Goal: Transaction & Acquisition: Purchase product/service

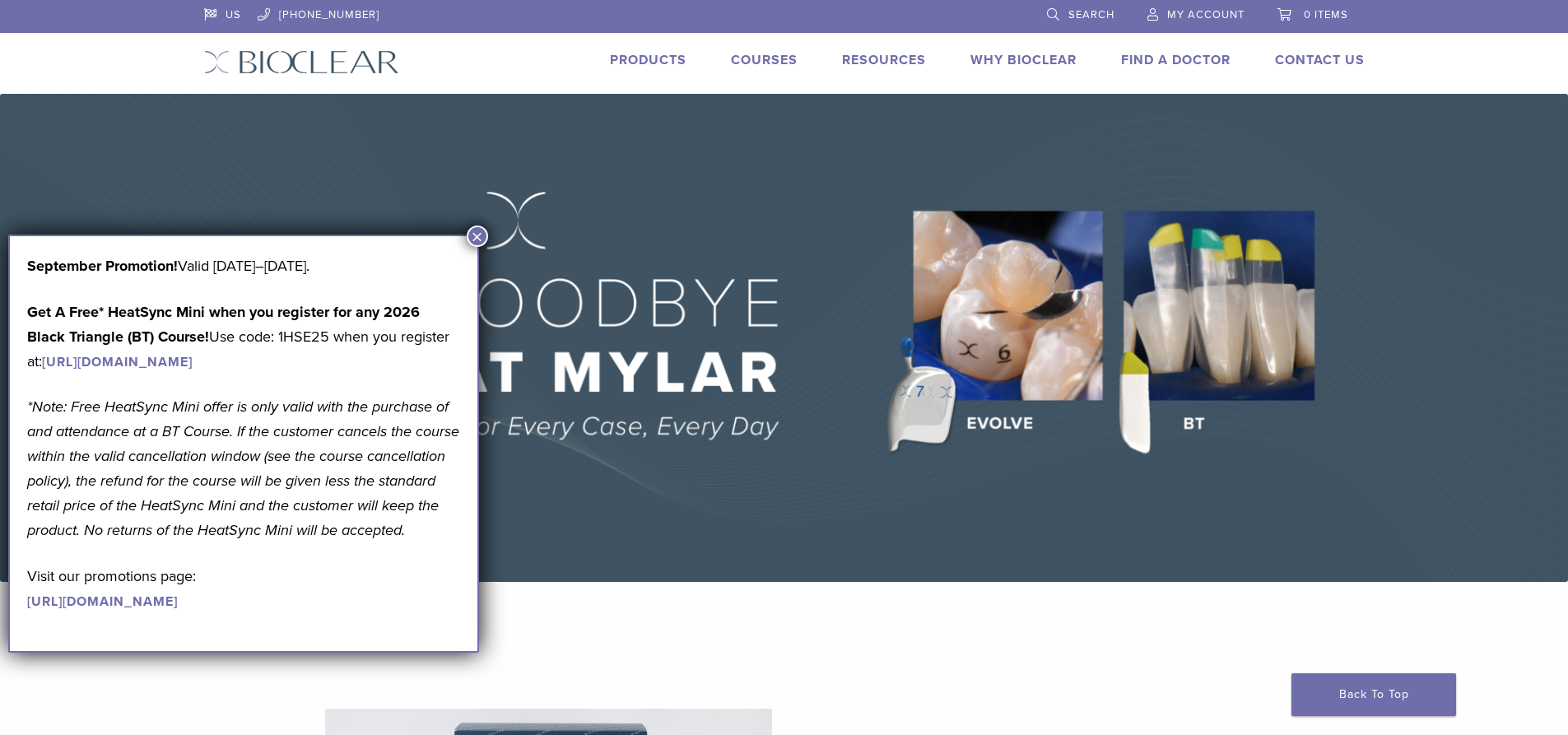
click at [610, 62] on link "Products" at bounding box center [648, 60] width 77 height 16
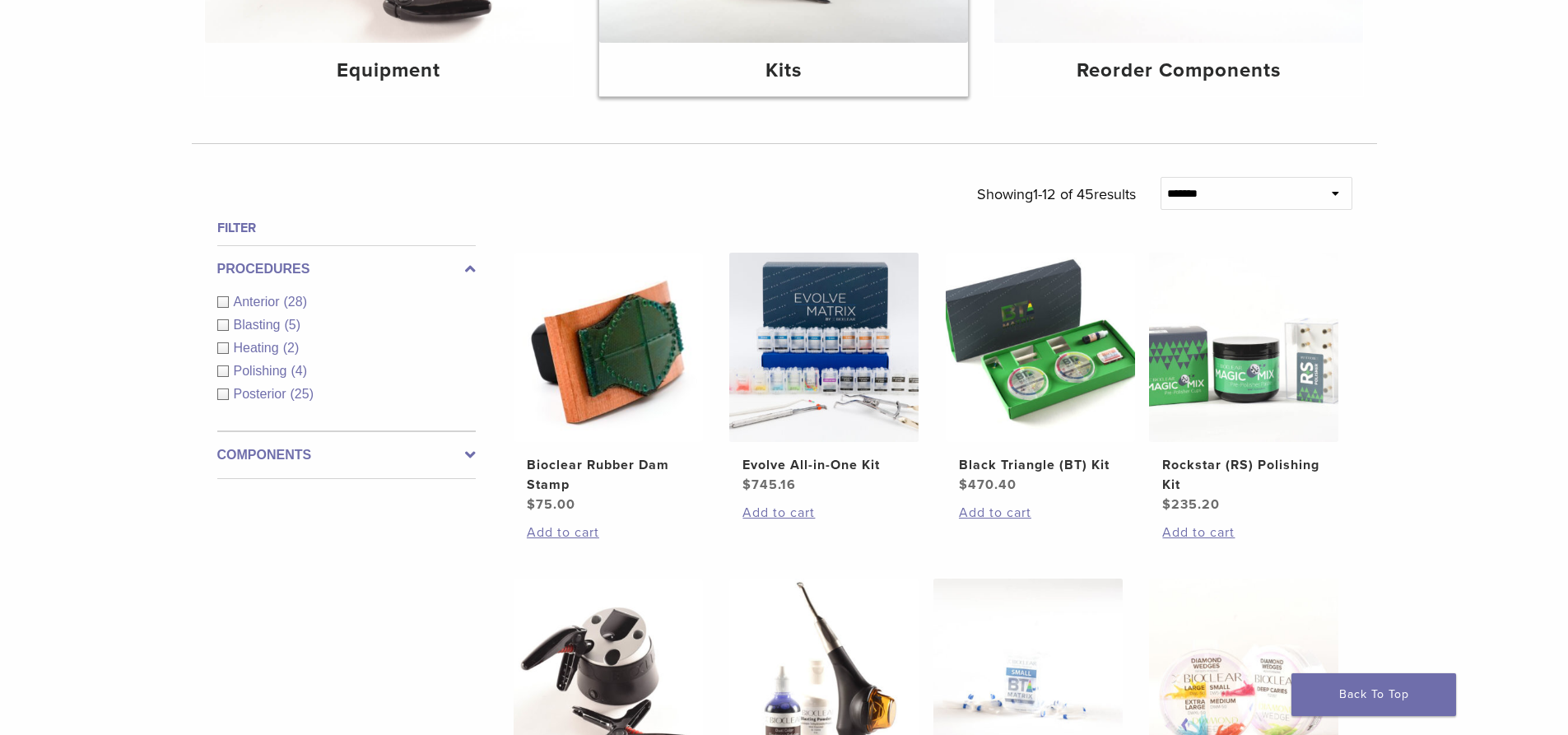
scroll to position [659, 0]
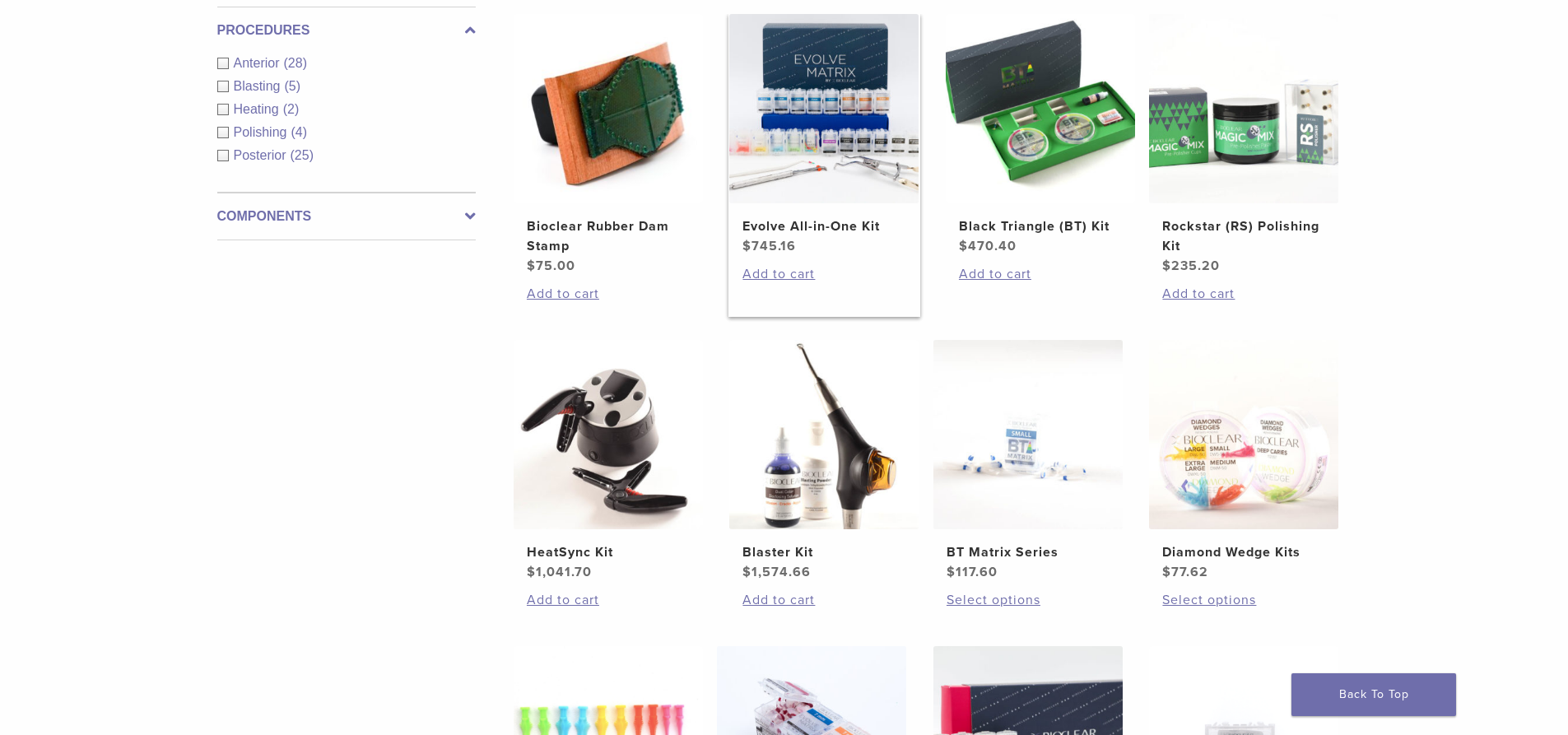
click at [833, 228] on h2 "Evolve All-in-One Kit" at bounding box center [824, 226] width 163 height 20
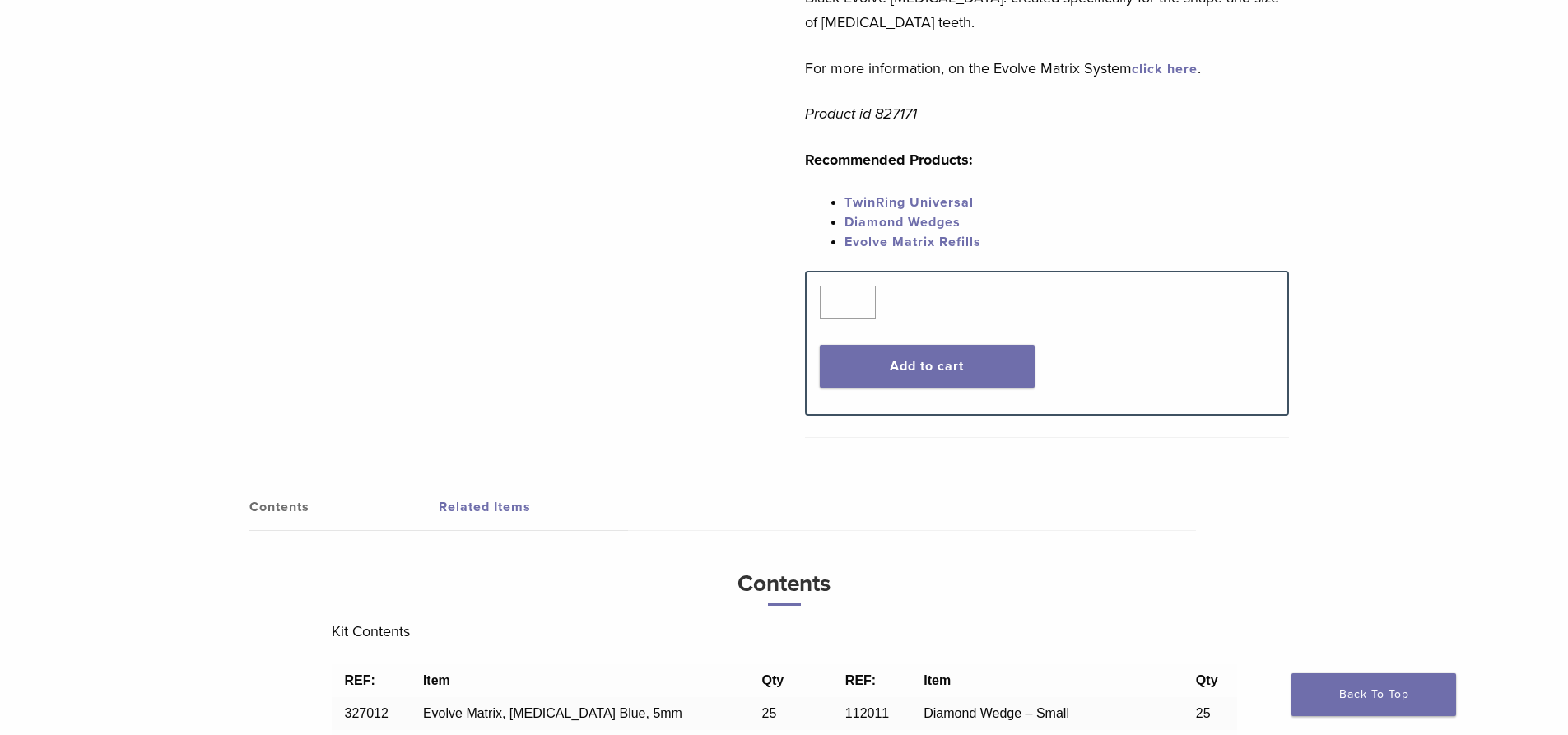
scroll to position [906, 0]
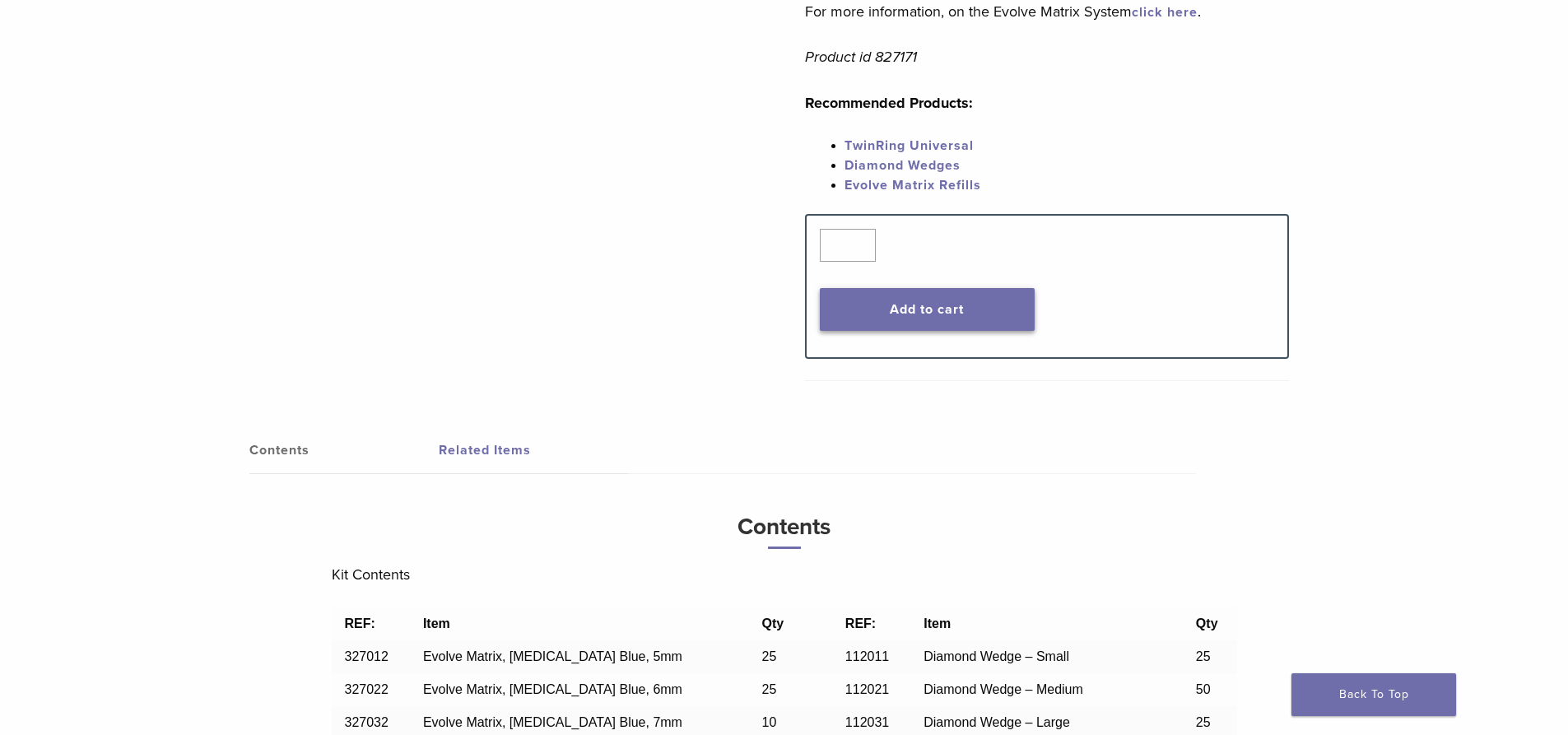
click at [959, 300] on button "Add to cart" at bounding box center [927, 309] width 215 height 43
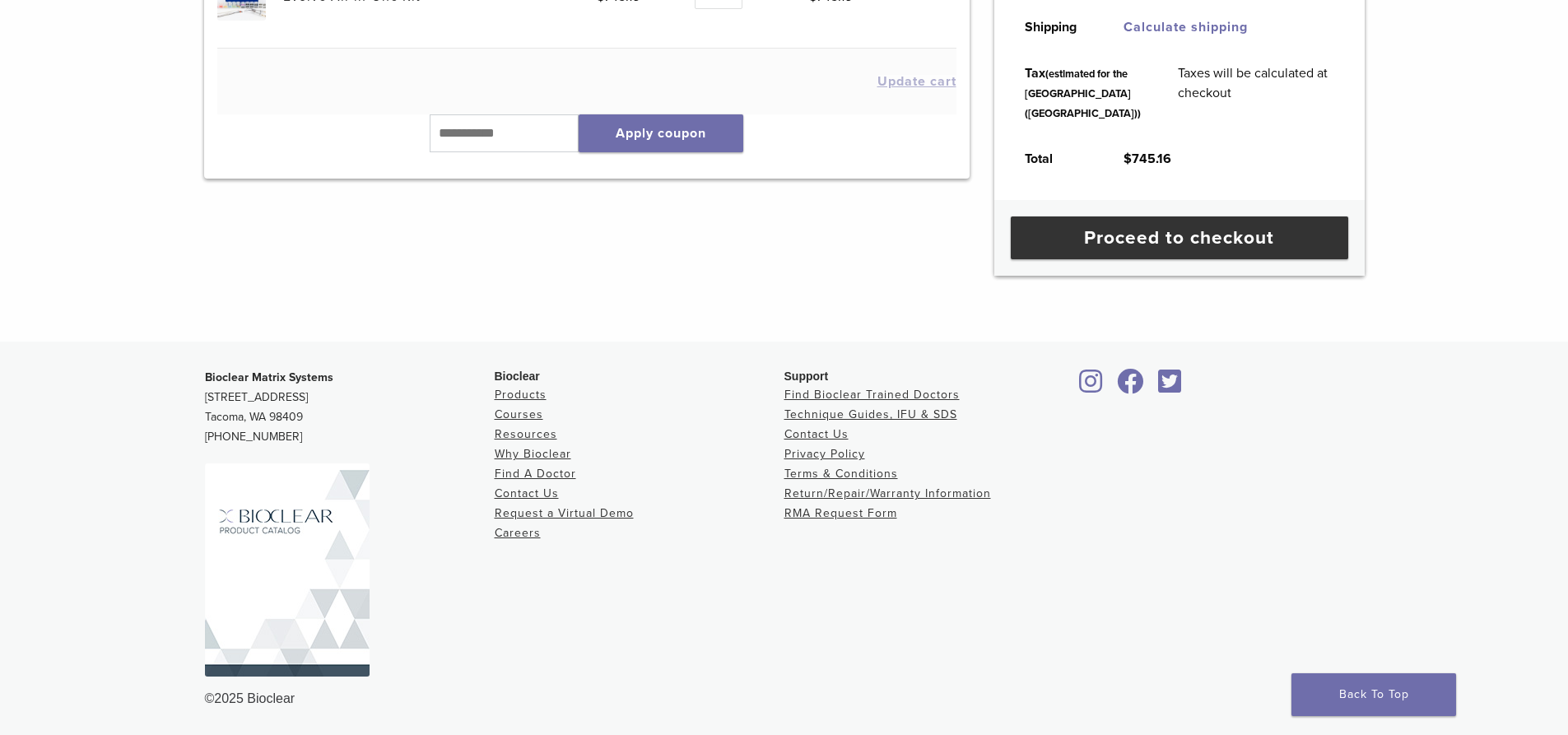
scroll to position [445, 0]
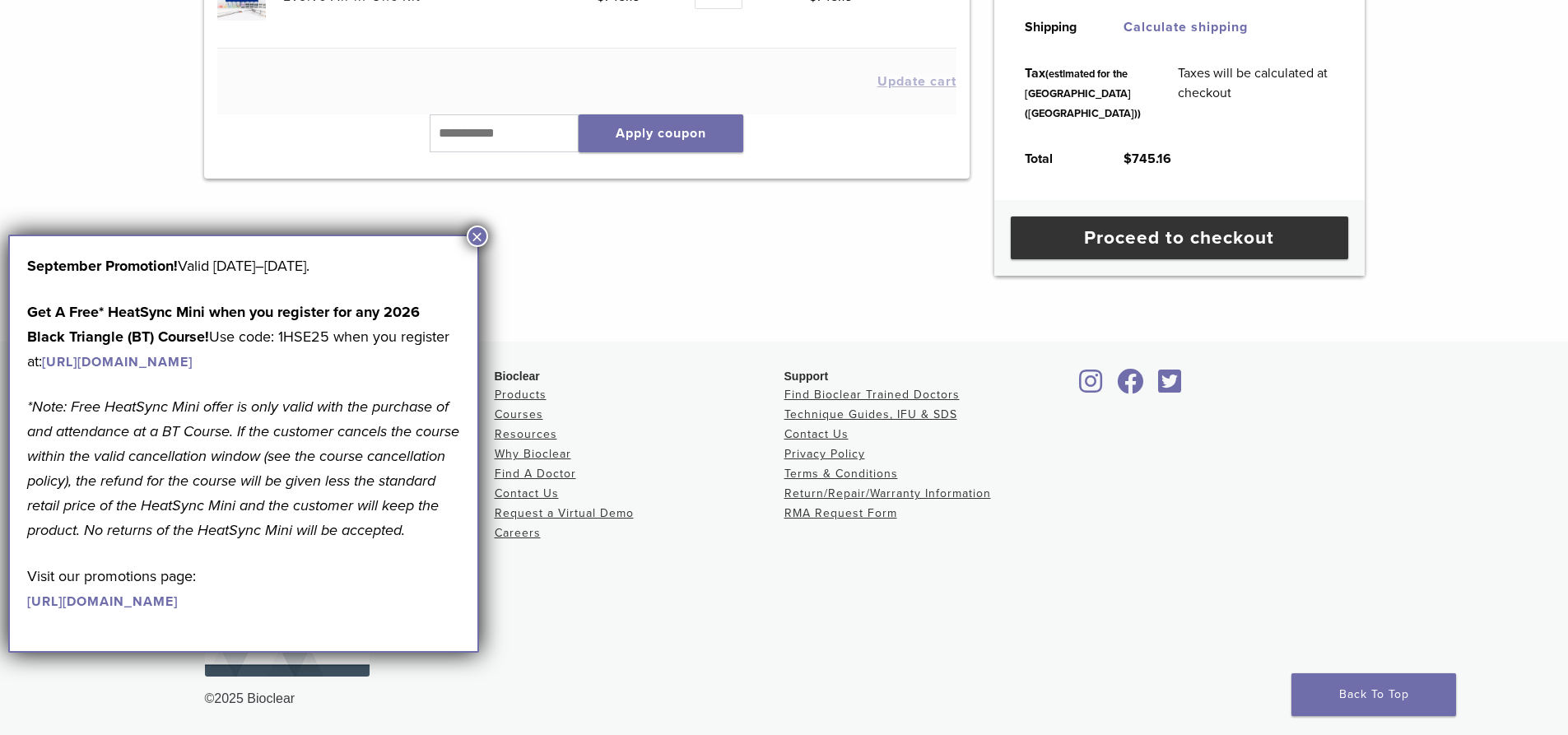
click at [483, 240] on button "×" at bounding box center [477, 236] width 21 height 21
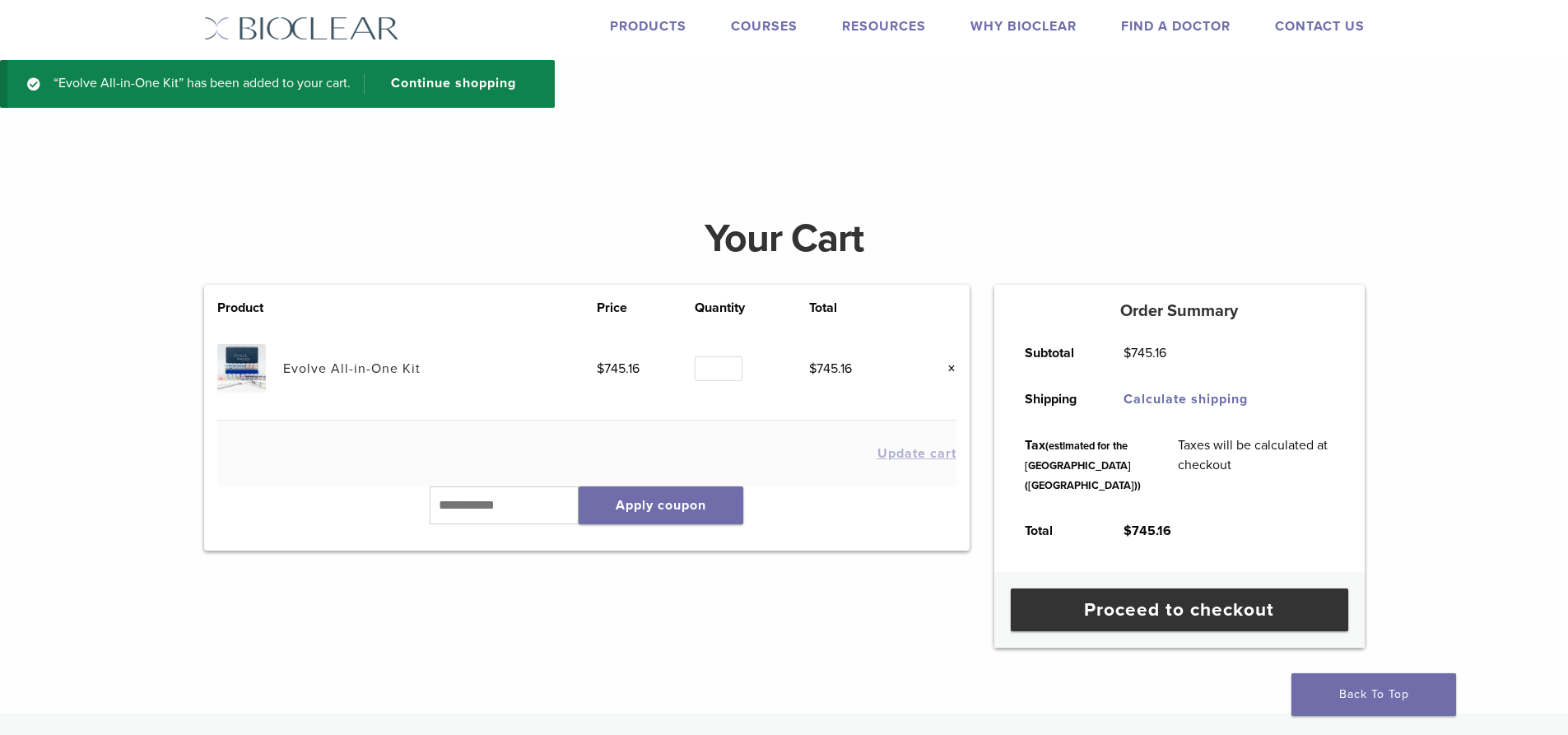
scroll to position [0, 0]
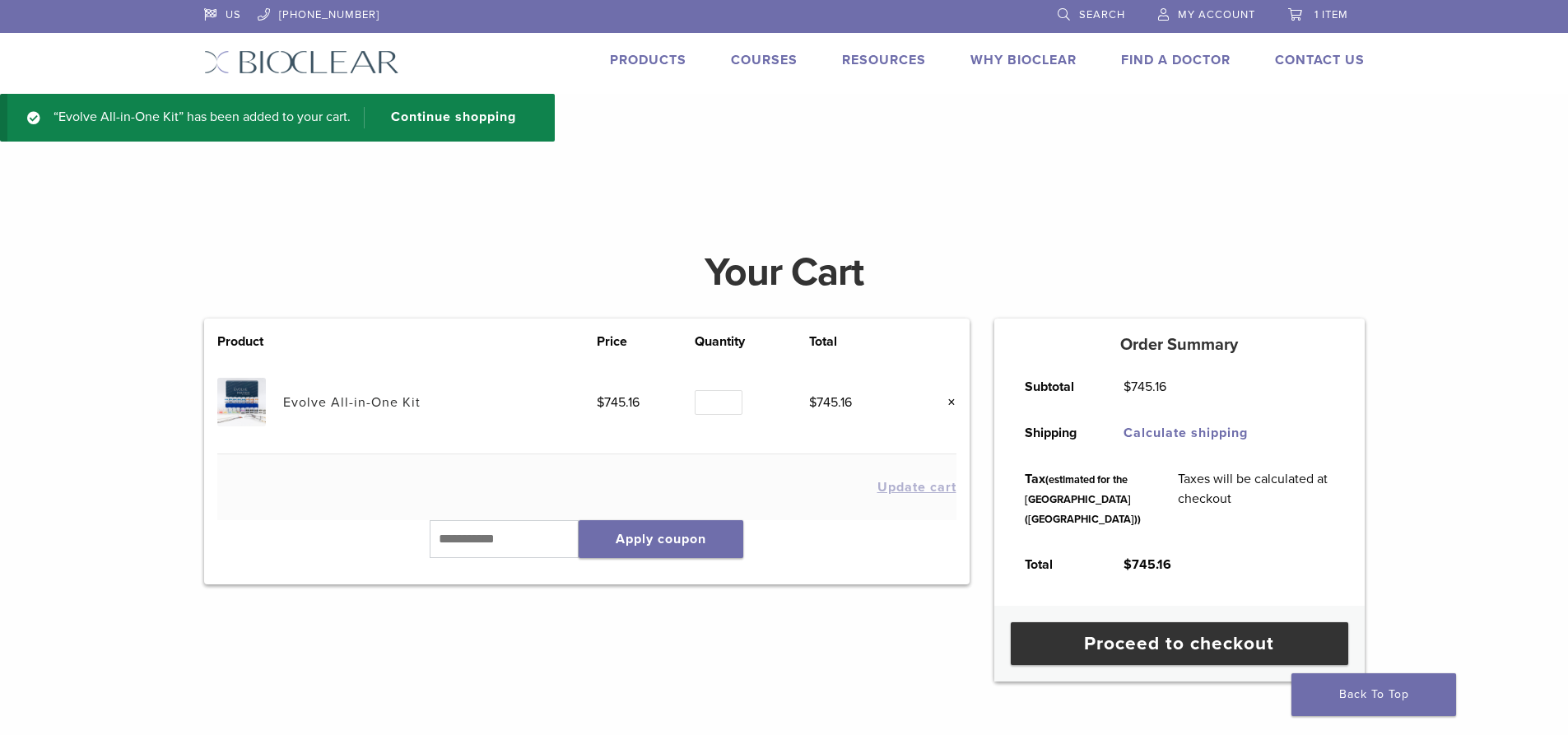
click at [335, 74] on div "US 1.855.712.5327 Search My Account 1 item Back to product site Products Course…" at bounding box center [785, 46] width 1185 height 94
click at [333, 62] on img at bounding box center [301, 62] width 195 height 24
